Goal: Transaction & Acquisition: Register for event/course

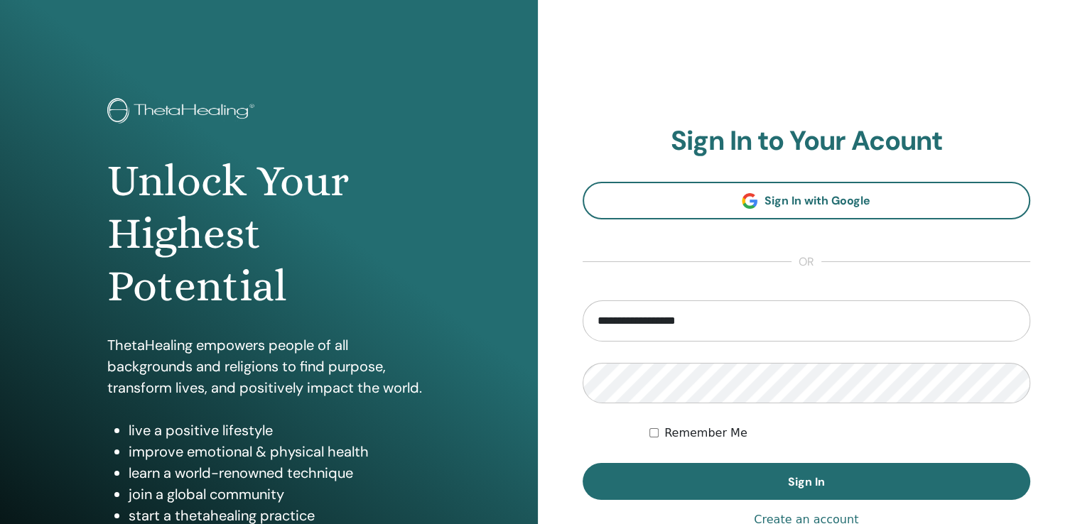
type input "**********"
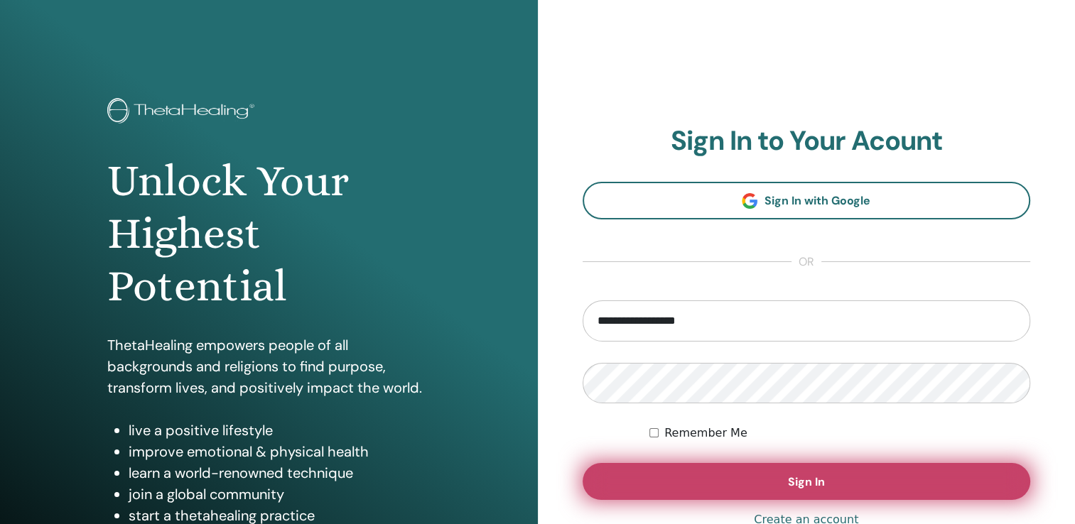
click at [807, 486] on span "Sign In" at bounding box center [806, 482] width 37 height 15
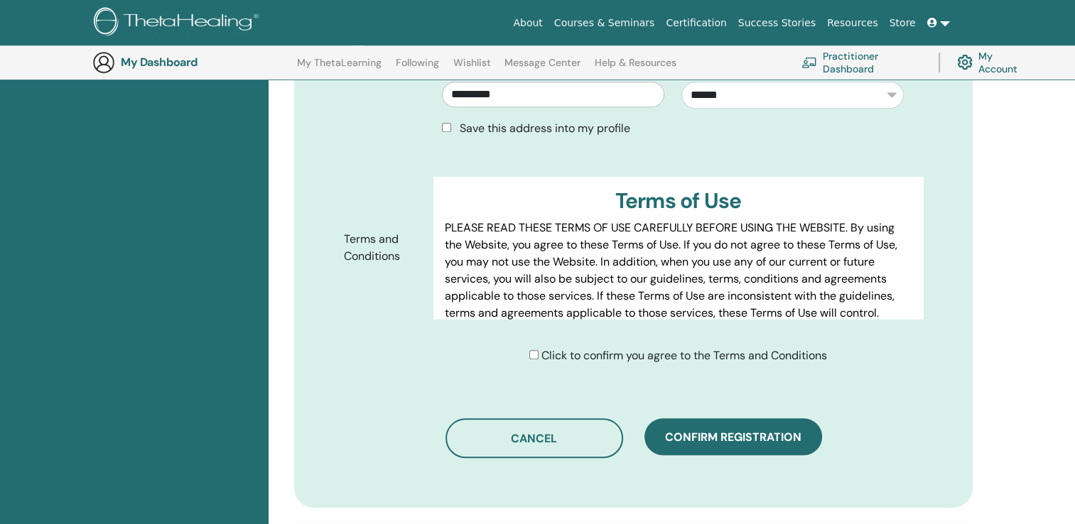
scroll to position [651, 0]
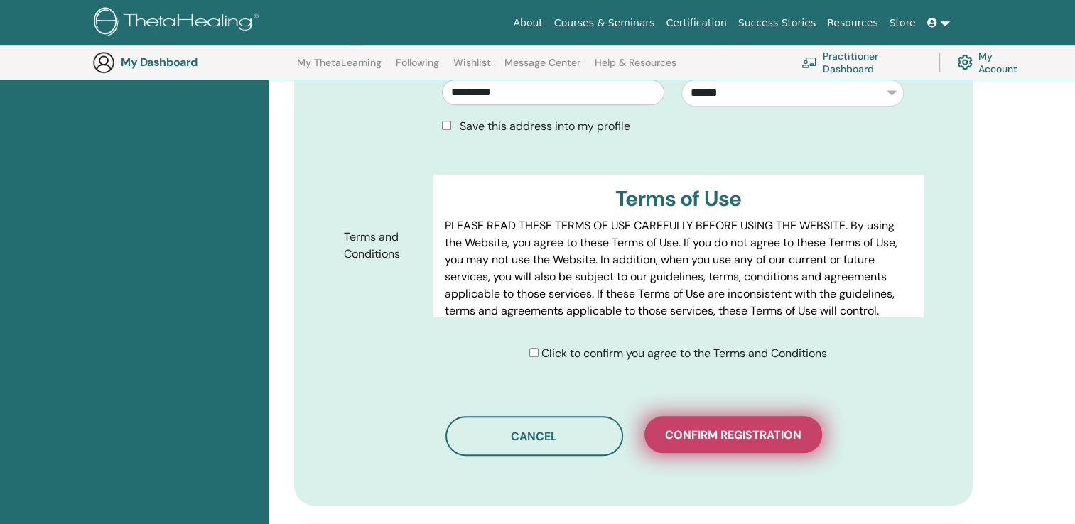
click at [735, 428] on span "Confirm registration" at bounding box center [733, 435] width 136 height 15
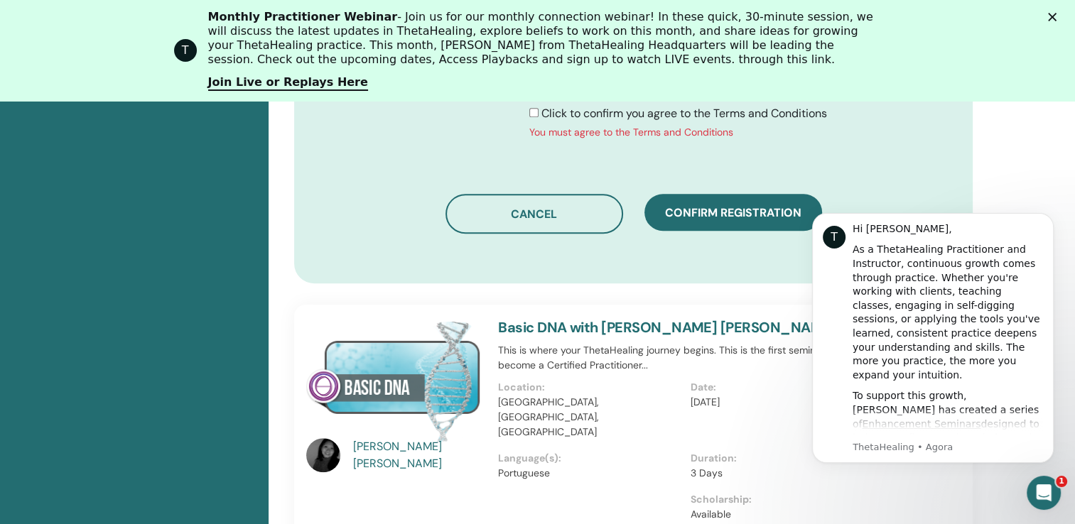
scroll to position [993, 0]
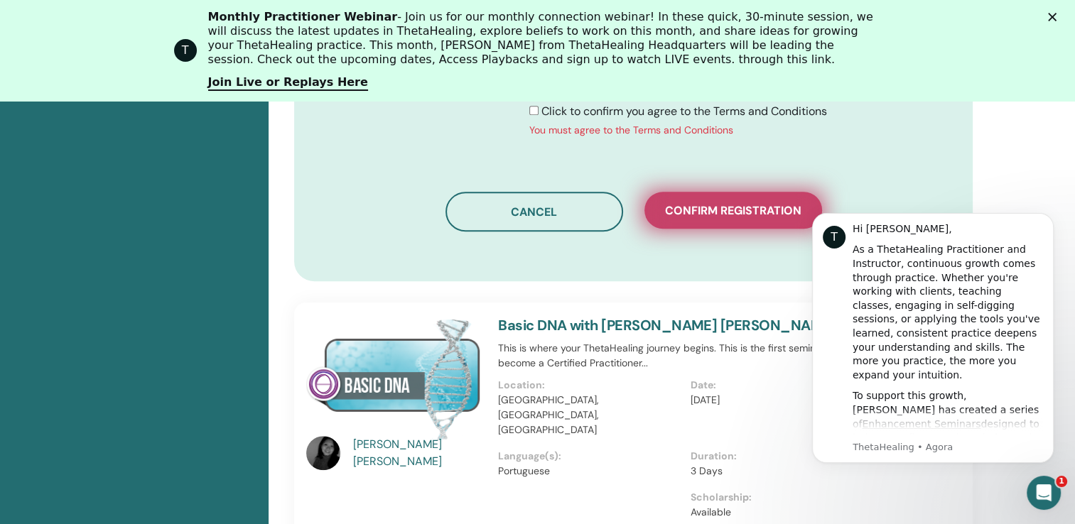
click at [717, 203] on span "Confirm registration" at bounding box center [733, 210] width 136 height 15
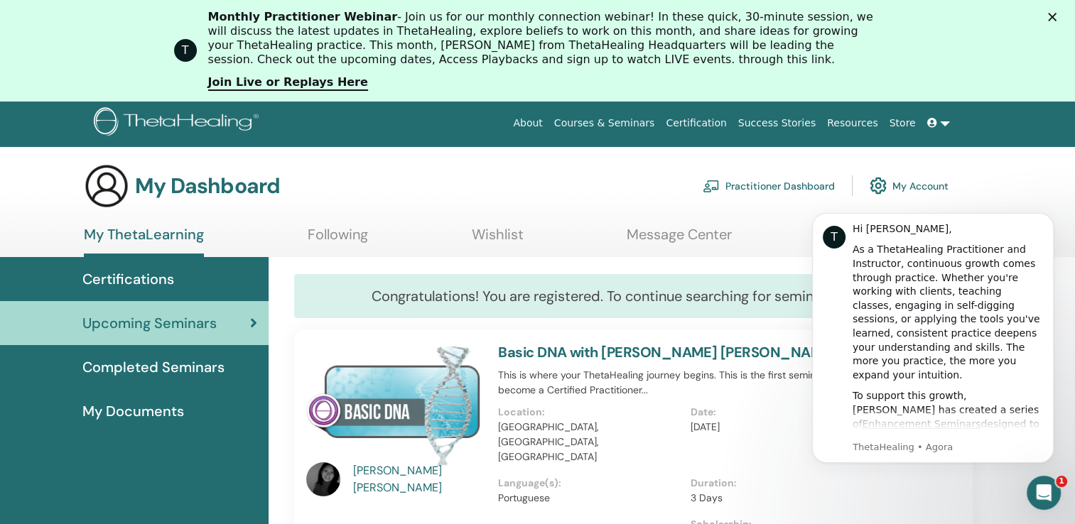
click at [193, 369] on span "Completed Seminars" at bounding box center [153, 367] width 142 height 21
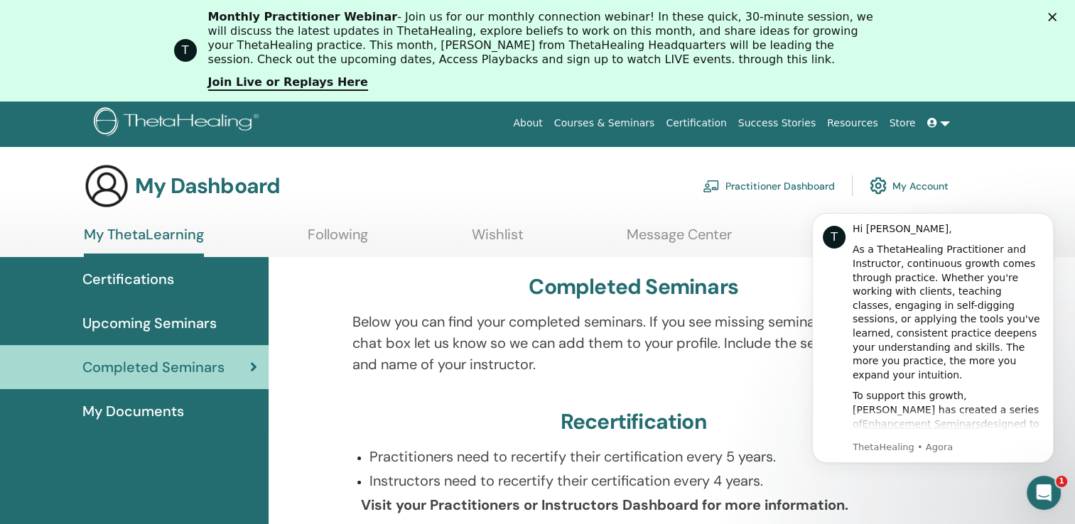
click at [1010, 200] on html "T Hi Ana, As a ThetaHealing Practitioner and Instructor, continuous growth come…" at bounding box center [933, 356] width 284 height 322
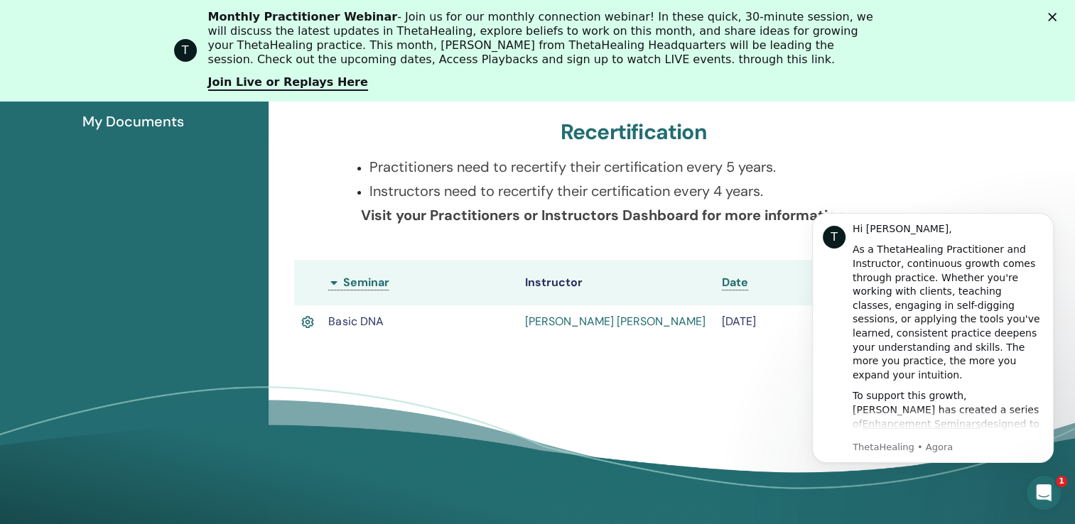
scroll to position [336, 0]
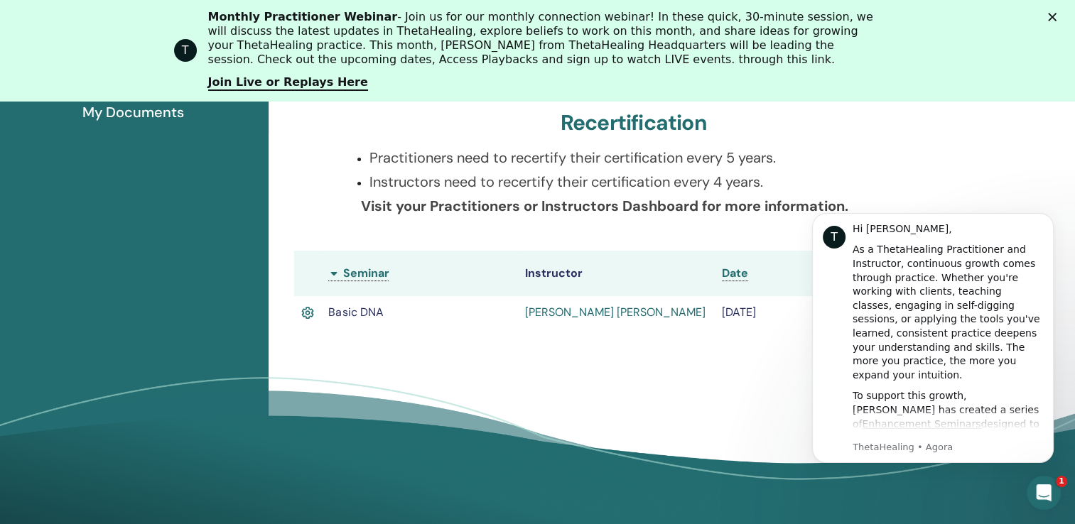
click at [992, 129] on div "Completed Seminars Below you can find your completed seminars. If you see missi…" at bounding box center [672, 238] width 806 height 561
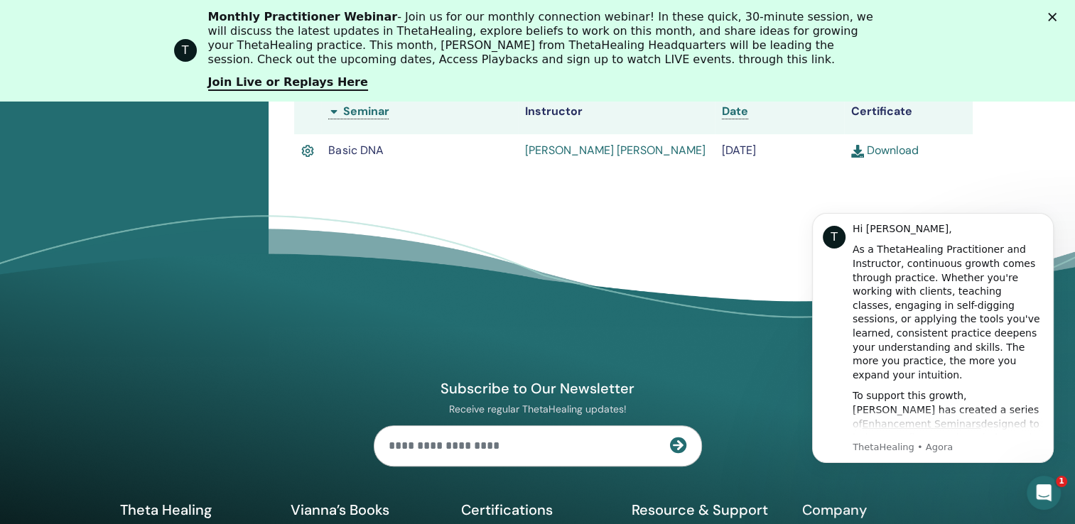
scroll to position [514, 0]
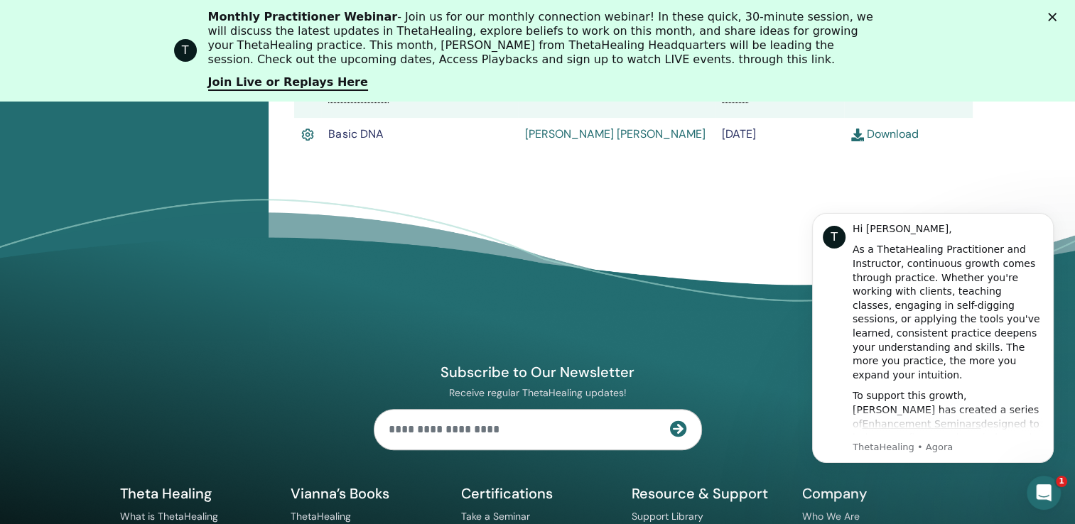
click at [897, 136] on link "Download" at bounding box center [884, 133] width 67 height 15
